Goal: Book appointment/travel/reservation

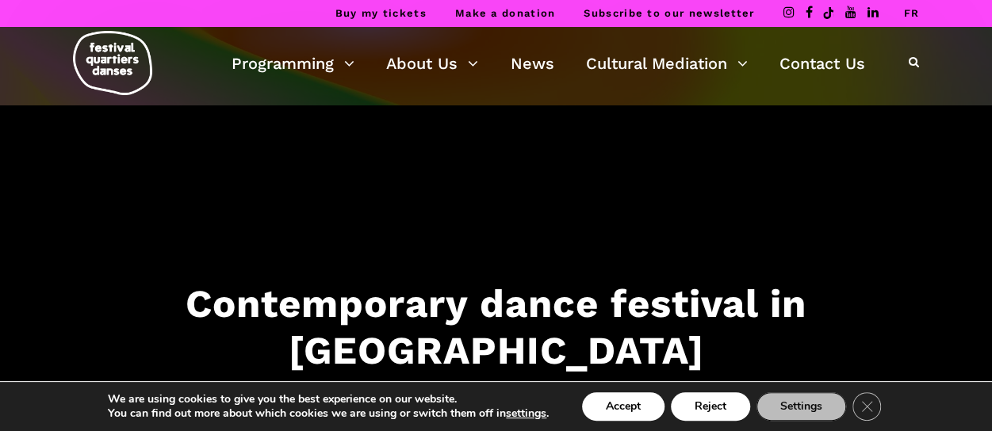
click at [910, 9] on link "FR" at bounding box center [911, 13] width 16 height 12
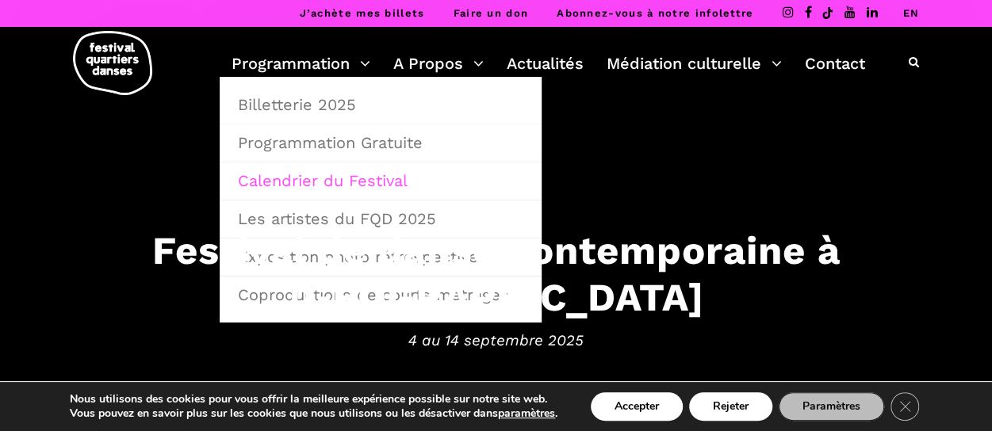
click at [299, 182] on link "Calendrier du Festival" at bounding box center [380, 181] width 305 height 36
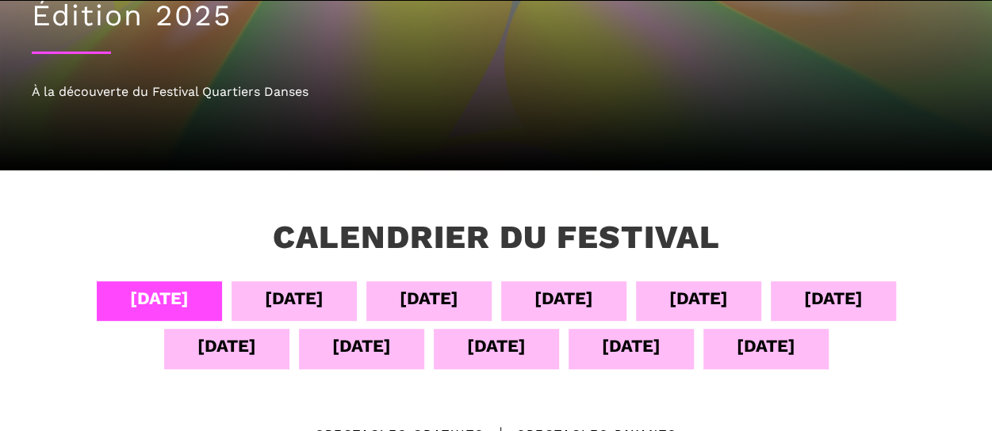
scroll to position [238, 0]
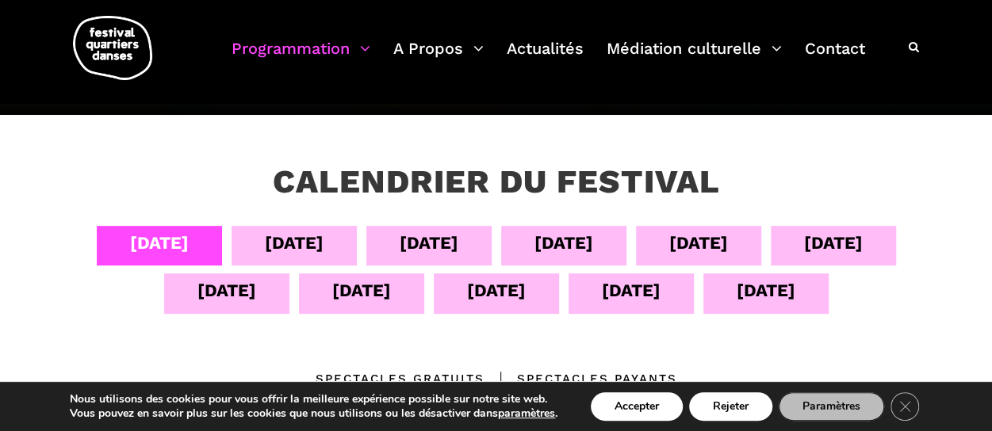
click at [340, 286] on div "11 sept" at bounding box center [361, 291] width 59 height 28
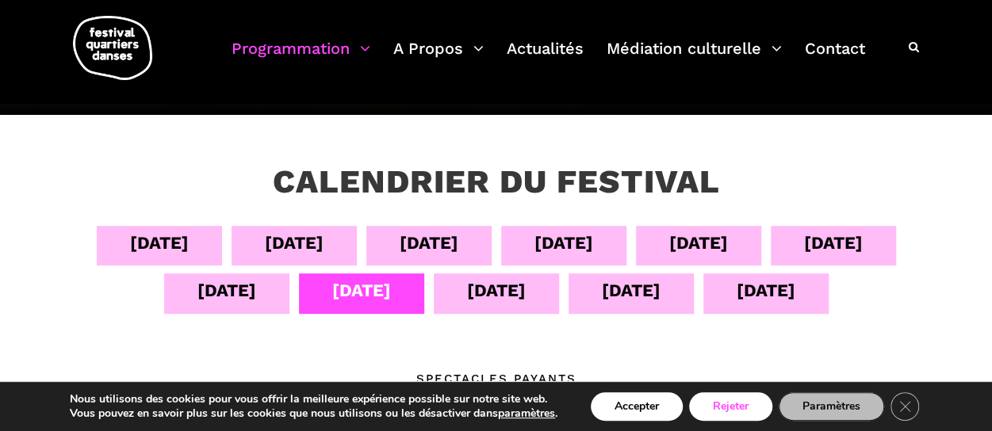
click at [732, 411] on button "Rejeter" at bounding box center [730, 407] width 83 height 29
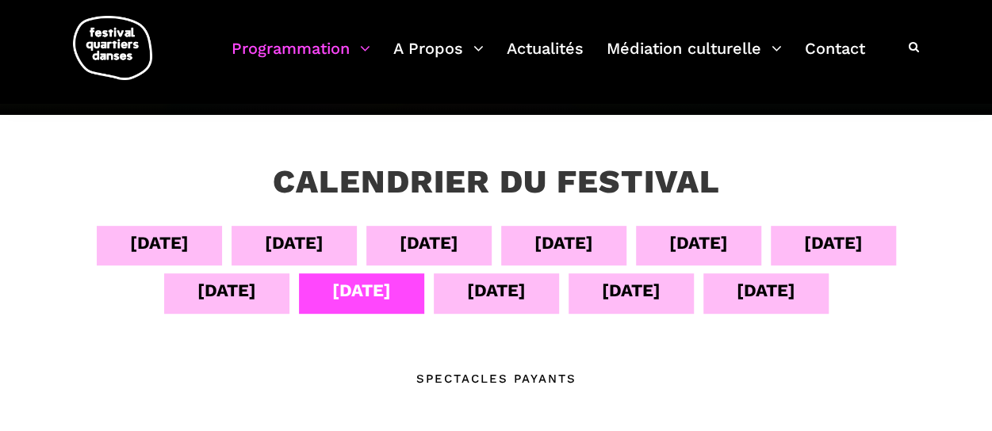
scroll to position [300, 0]
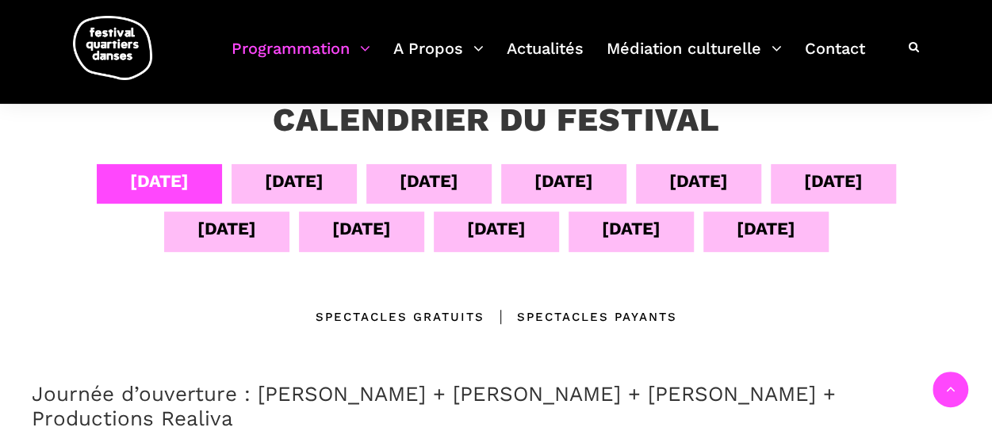
scroll to position [379, 0]
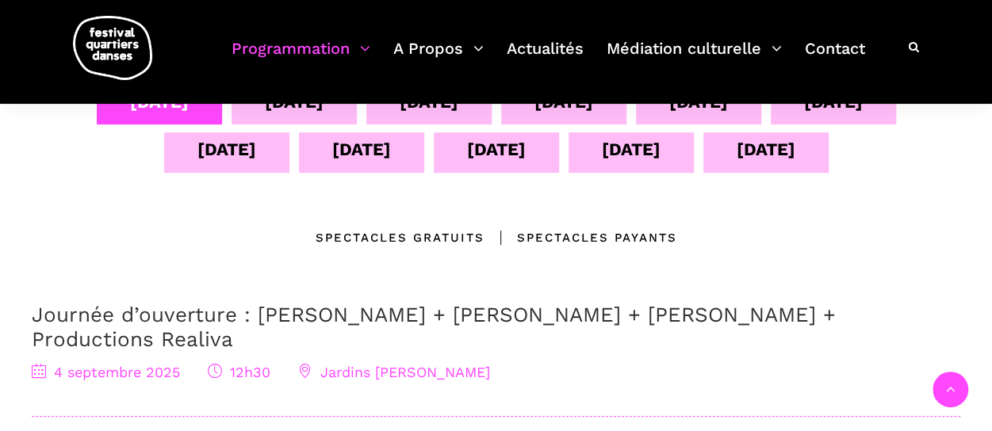
click at [343, 149] on div "11 sept" at bounding box center [361, 150] width 59 height 28
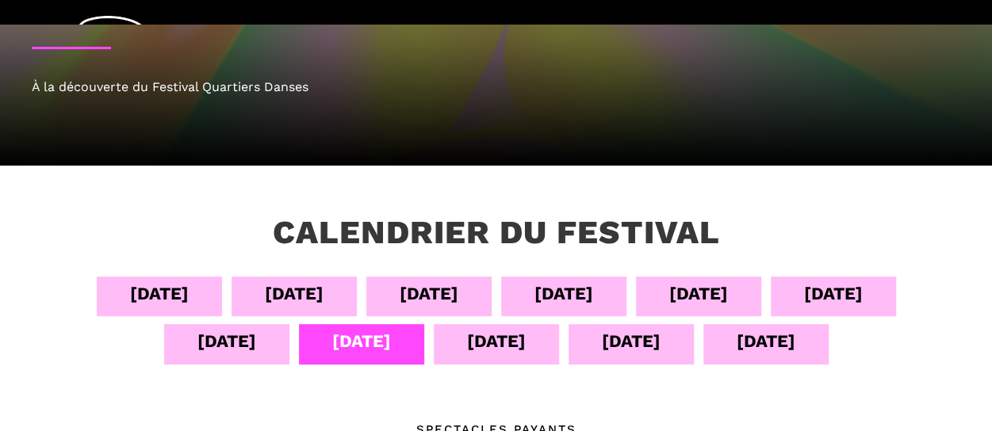
scroll to position [220, 0]
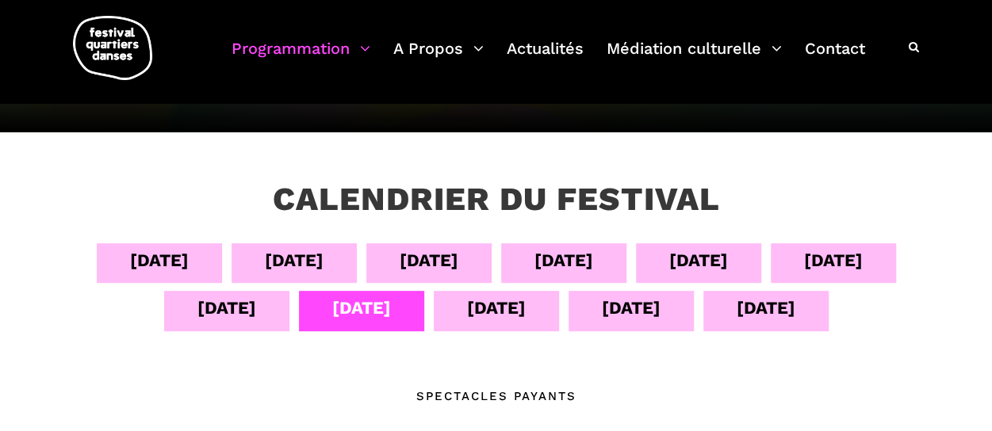
click at [838, 259] on div "09 sept" at bounding box center [833, 261] width 59 height 28
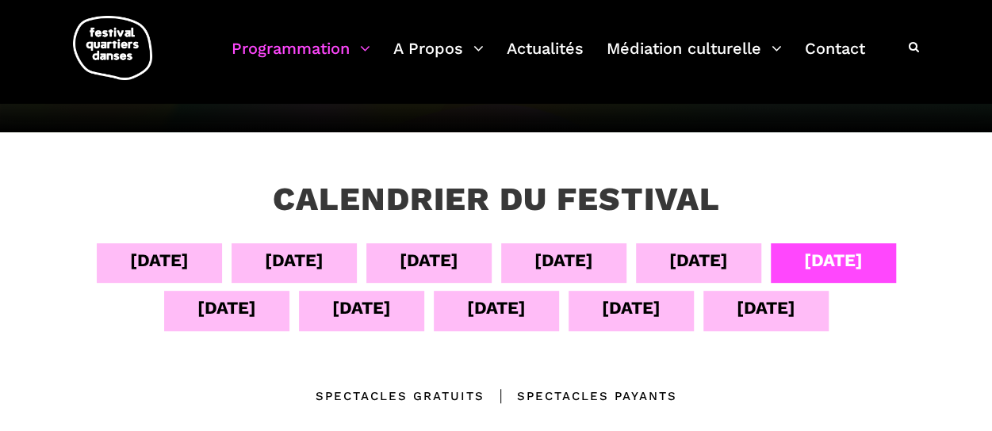
click at [838, 259] on div "09 sept" at bounding box center [833, 261] width 59 height 28
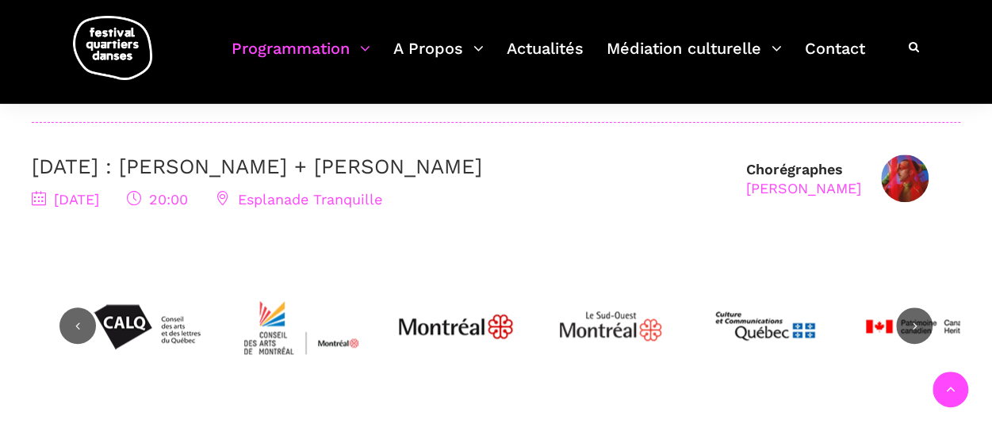
scroll to position [696, 0]
